Goal: Download file/media

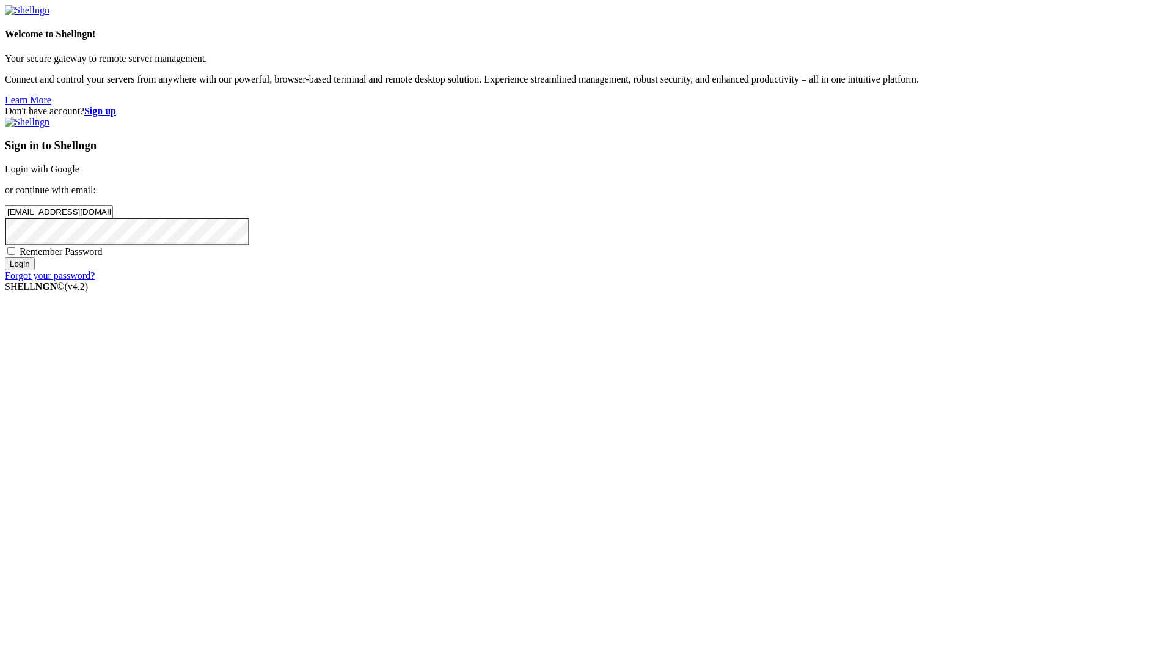
drag, startPoint x: 714, startPoint y: 51, endPoint x: 729, endPoint y: 131, distance: 82.1
click at [714, 117] on div "Sign in to Shellngn Login with Google or continue with email: [EMAIL_ADDRESS][D…" at bounding box center [586, 199] width 1163 height 164
drag, startPoint x: 750, startPoint y: 320, endPoint x: 623, endPoint y: 318, distance: 127.1
click at [623, 281] on div "Don't have account? Sign up Sign in to Shellngn Login with Google or continue w…" at bounding box center [586, 193] width 1163 height 175
paste input "zigetoxy@fxzig"
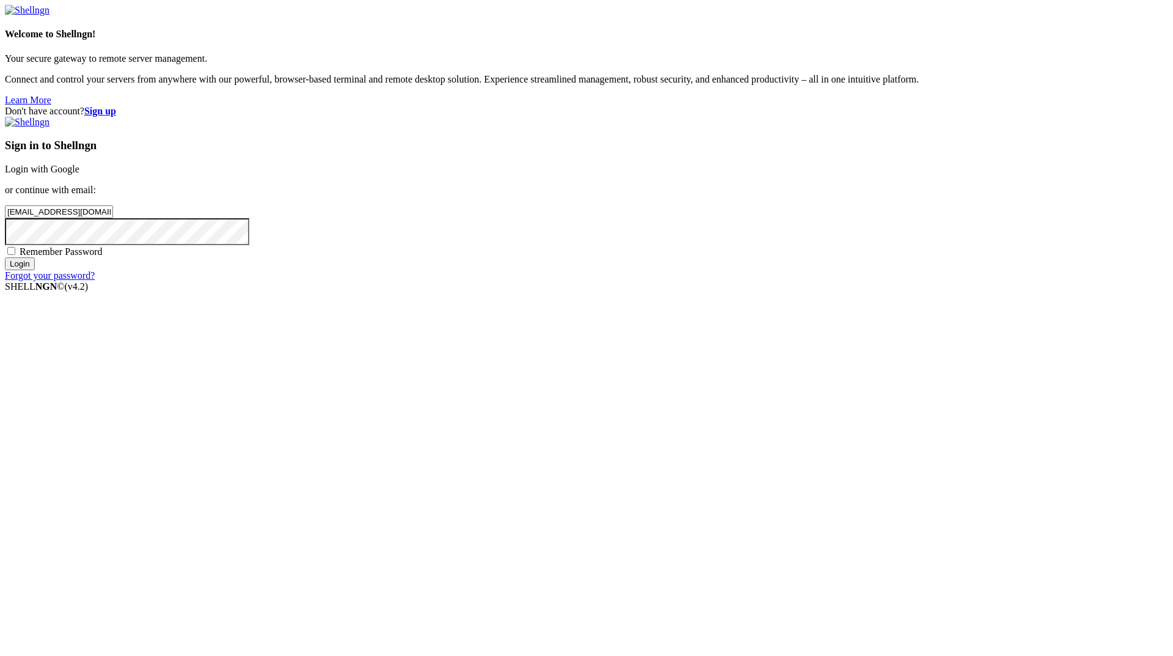
type input "[EMAIL_ADDRESS][DOMAIN_NAME]"
click at [681, 257] on div "Remember Password" at bounding box center [586, 251] width 1163 height 12
click at [35, 270] on input "Login" at bounding box center [20, 263] width 30 height 13
click at [592, 292] on div "Don't have account? Sign up Sign in to Shellngn Login with Google or continue w…" at bounding box center [586, 199] width 1163 height 186
click at [5, 268] on input "Login" at bounding box center [20, 274] width 30 height 13
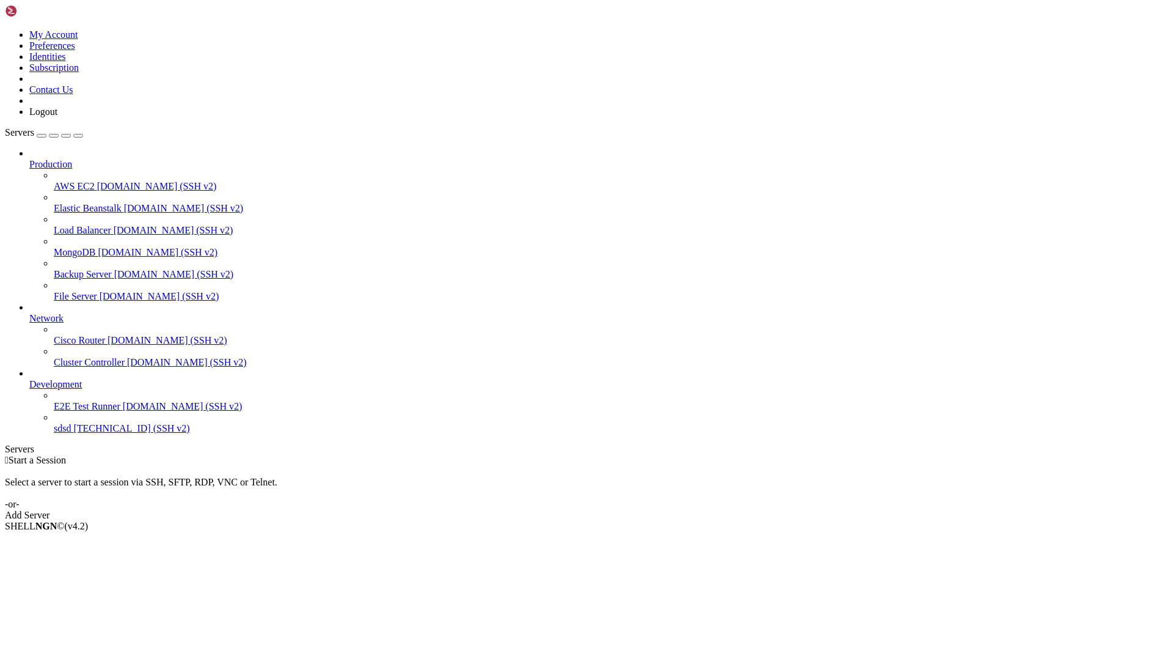
click at [94, 433] on span "[TECHNICAL_ID] (SSH v2)" at bounding box center [131, 428] width 116 height 10
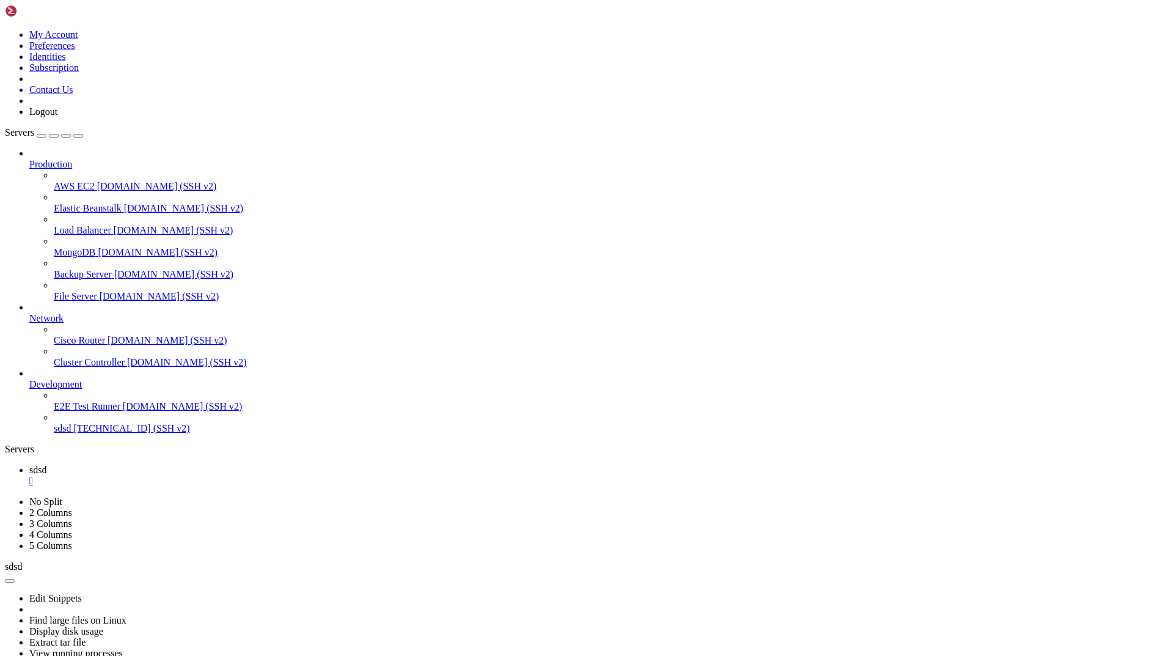
click at [46, 464] on span "sdsd" at bounding box center [37, 469] width 17 height 10
click at [46, 486] on span "sdsd" at bounding box center [37, 491] width 17 height 10
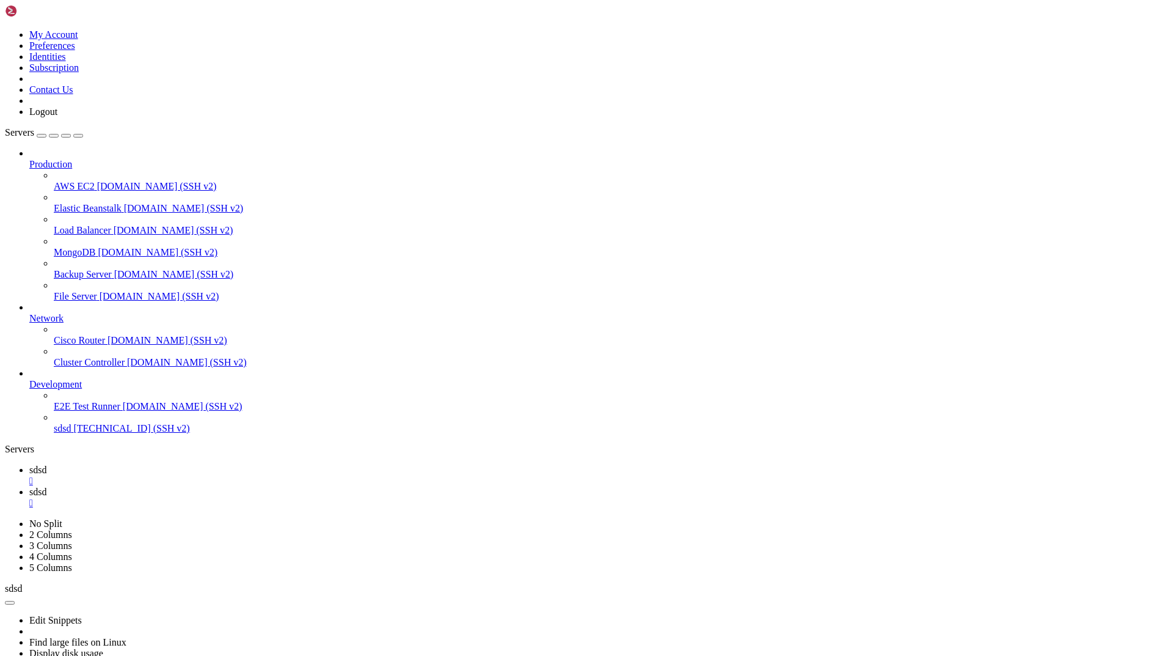
type input "/home/ubuntu/nodejs"
